Goal: Task Accomplishment & Management: Manage account settings

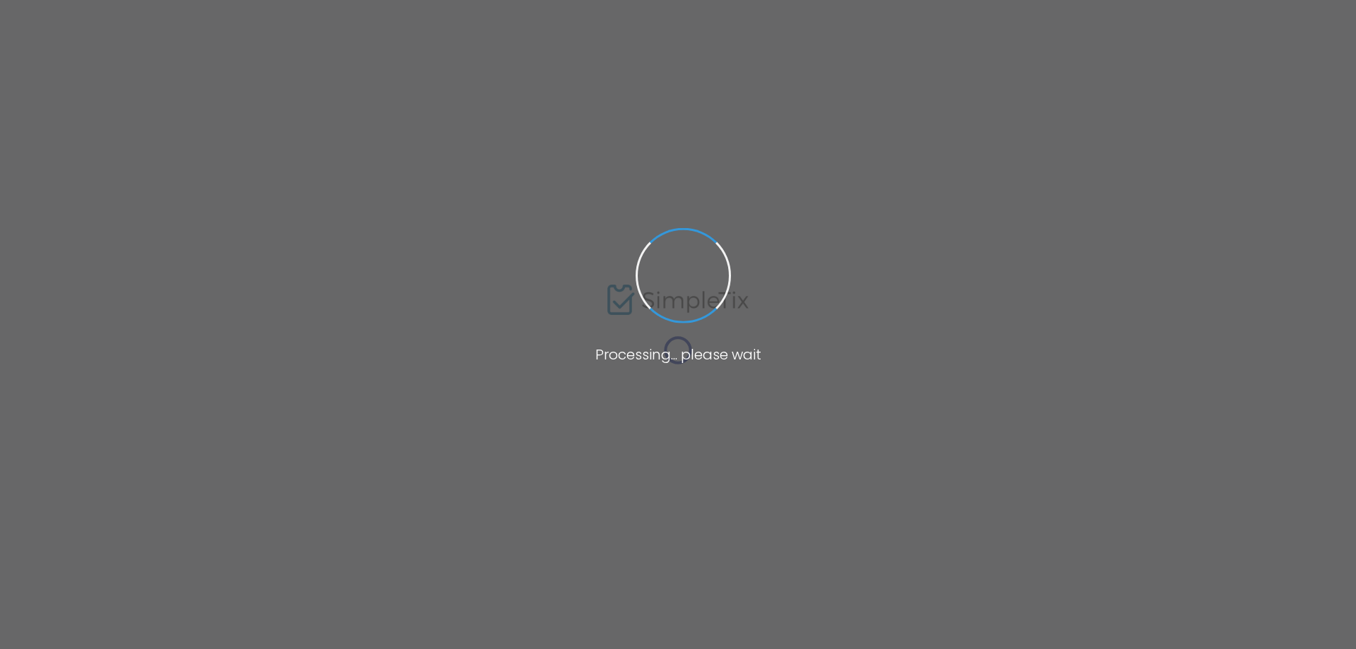
type input "https://www.simpletix.com/e/nccs-night-at-the-opry-tickets-239273"
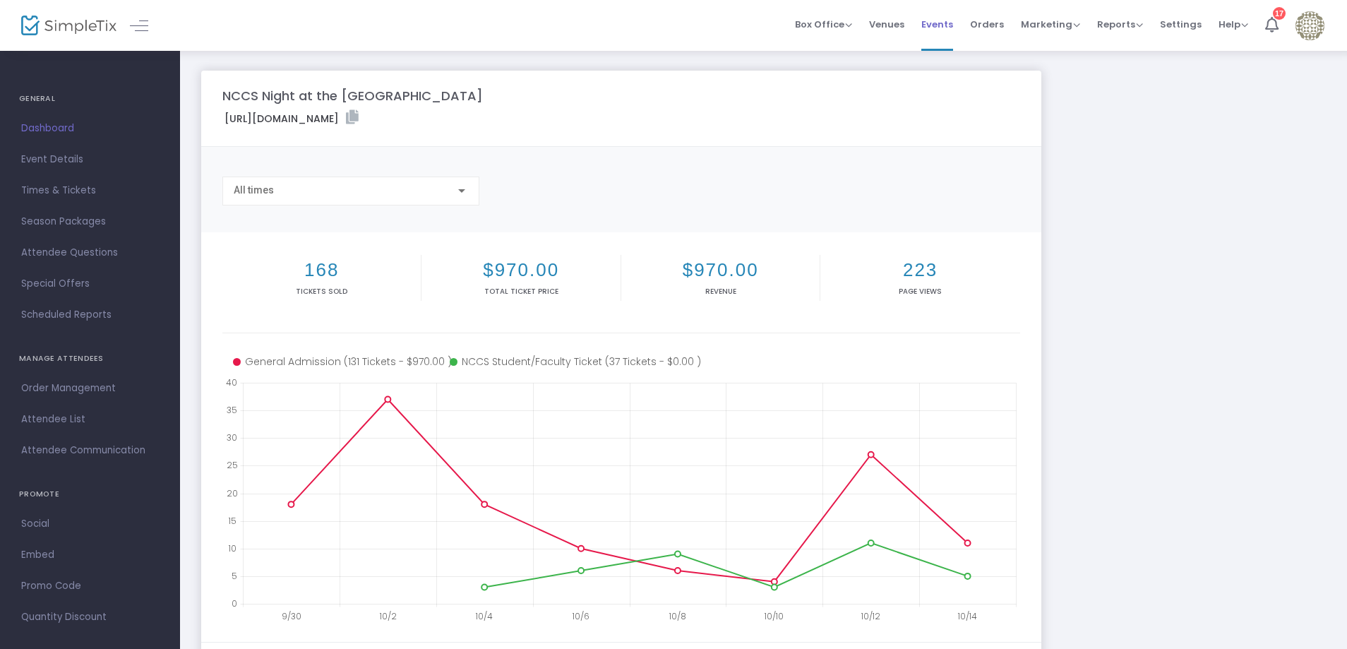
click at [937, 23] on span "Events" at bounding box center [937, 24] width 32 height 36
